Goal: Task Accomplishment & Management: Manage account settings

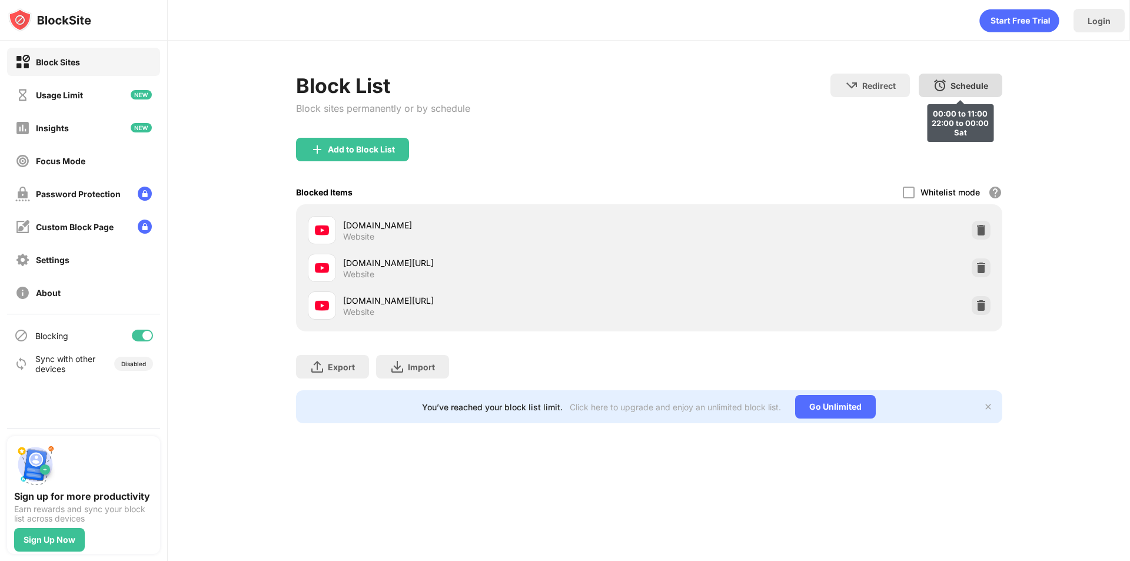
click at [946, 82] on img at bounding box center [940, 85] width 14 height 14
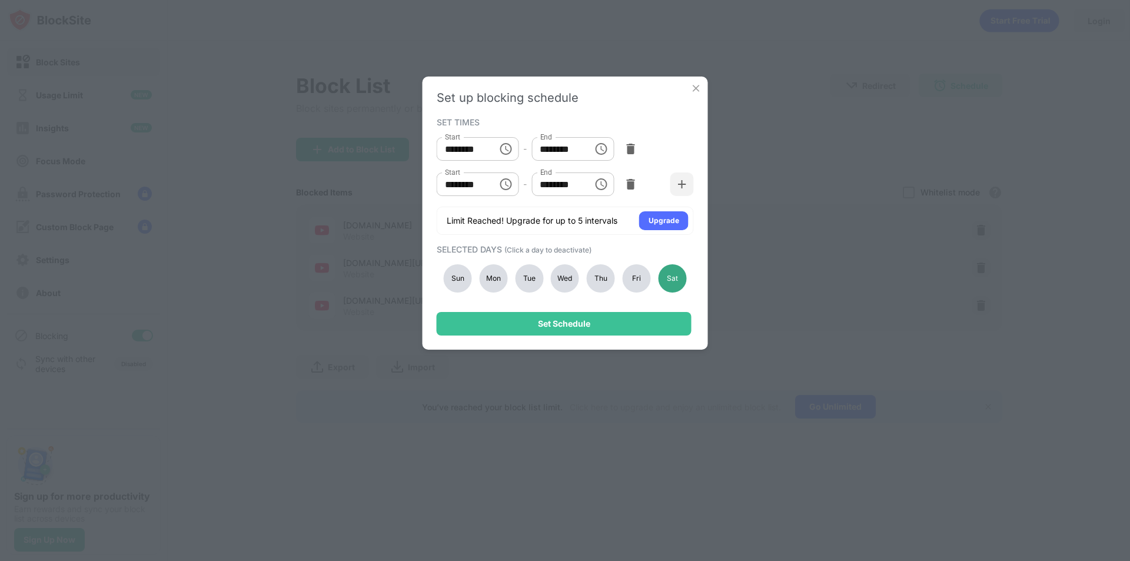
click at [637, 278] on div "Fri" at bounding box center [637, 278] width 28 height 28
click at [674, 278] on div "Sat" at bounding box center [672, 278] width 28 height 28
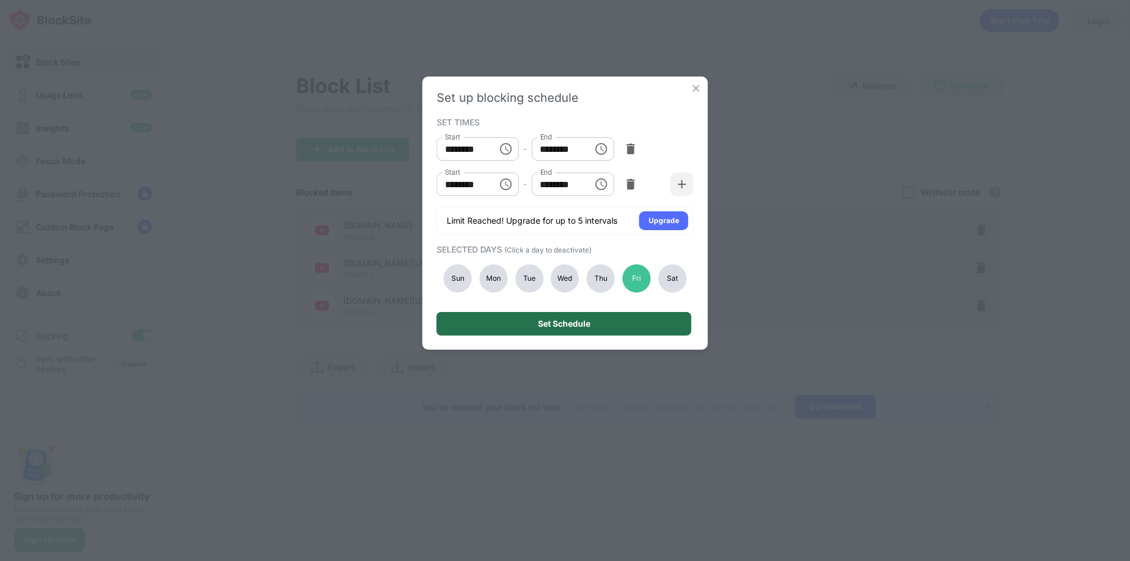
click at [666, 326] on div "Set Schedule" at bounding box center [564, 324] width 255 height 24
